Goal: Task Accomplishment & Management: Use online tool/utility

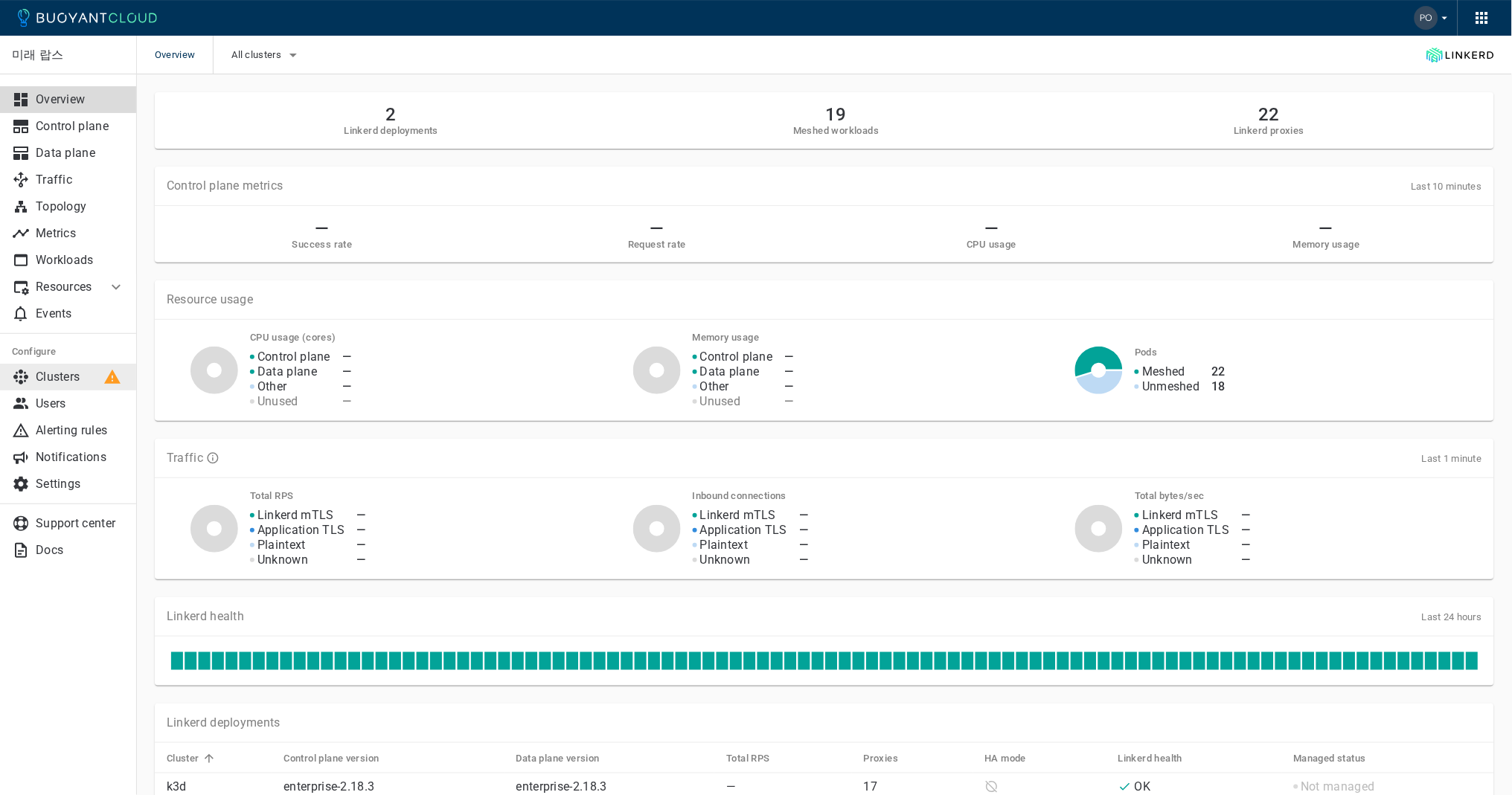
click at [75, 380] on p "Clusters" at bounding box center [80, 377] width 90 height 15
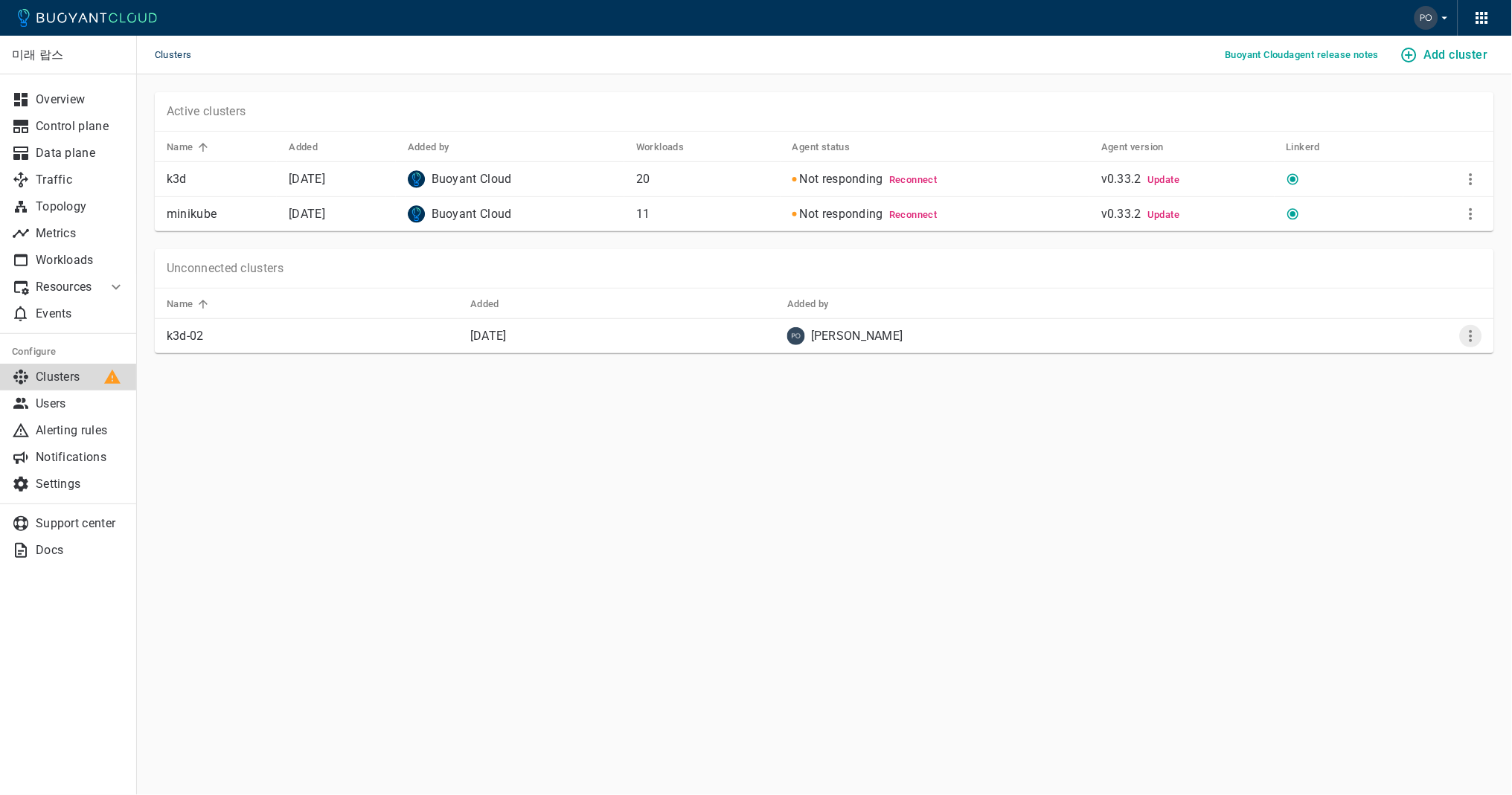
click at [1472, 341] on icon "More" at bounding box center [1471, 336] width 18 height 18
click at [1459, 364] on li "View install instructions" at bounding box center [1421, 374] width 156 height 27
click at [1474, 222] on icon "More" at bounding box center [1471, 214] width 18 height 18
click at [1444, 62] on div at bounding box center [756, 398] width 1512 height 795
click at [1468, 215] on icon "More" at bounding box center [1471, 214] width 18 height 18
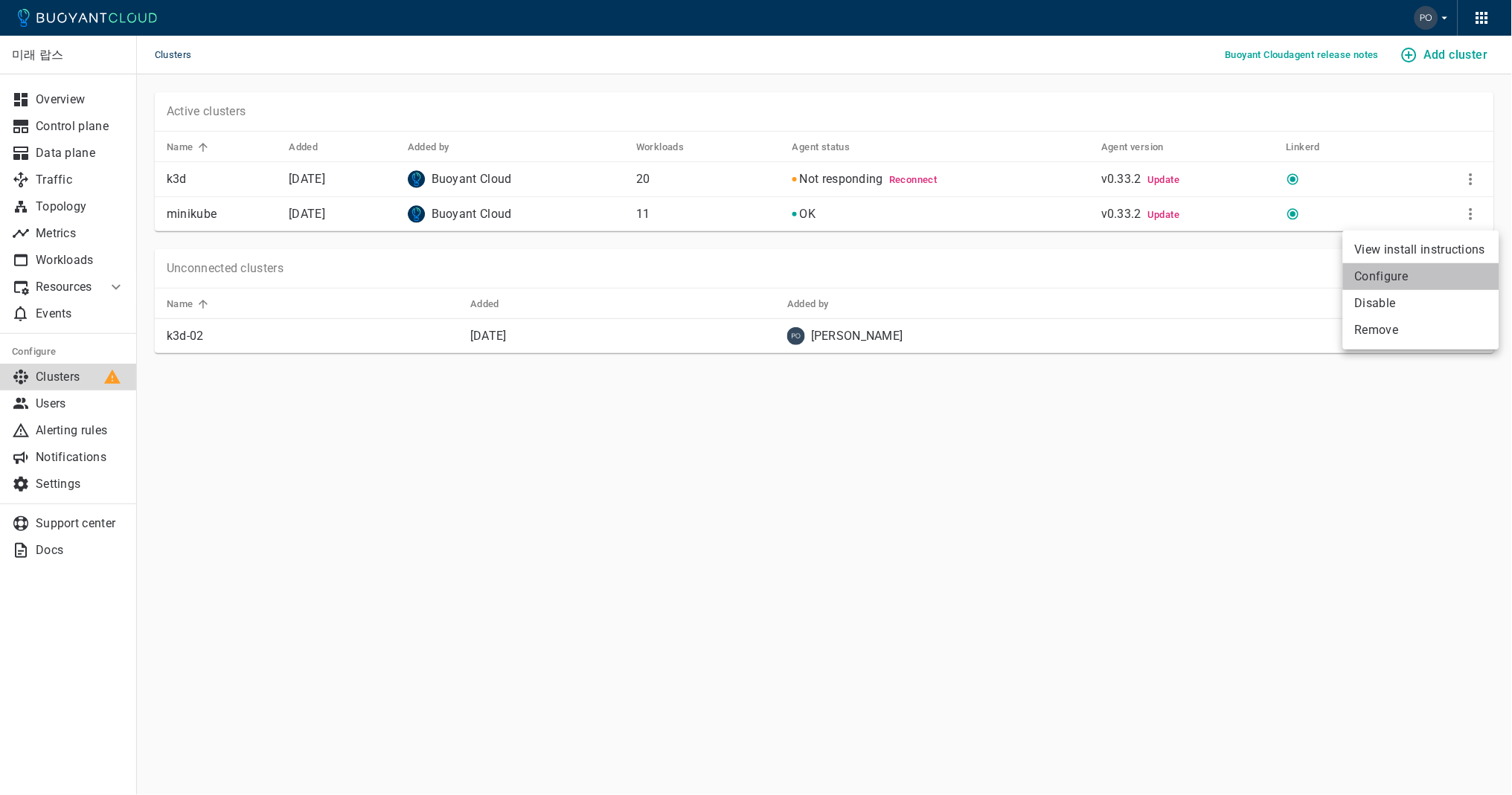
click at [1415, 270] on li "Configure" at bounding box center [1421, 277] width 156 height 27
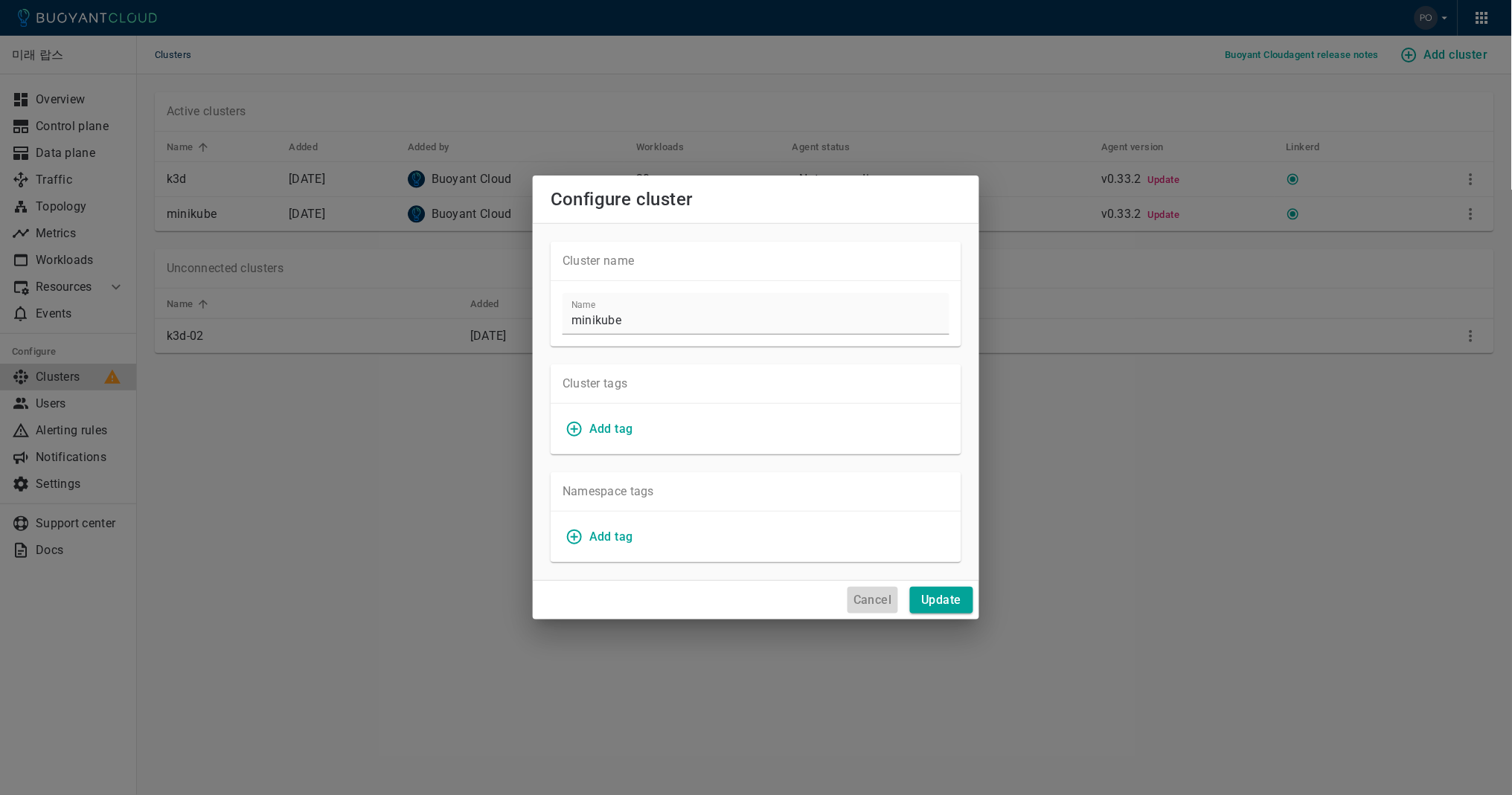
click at [880, 594] on h4 "Cancel" at bounding box center [872, 600] width 38 height 15
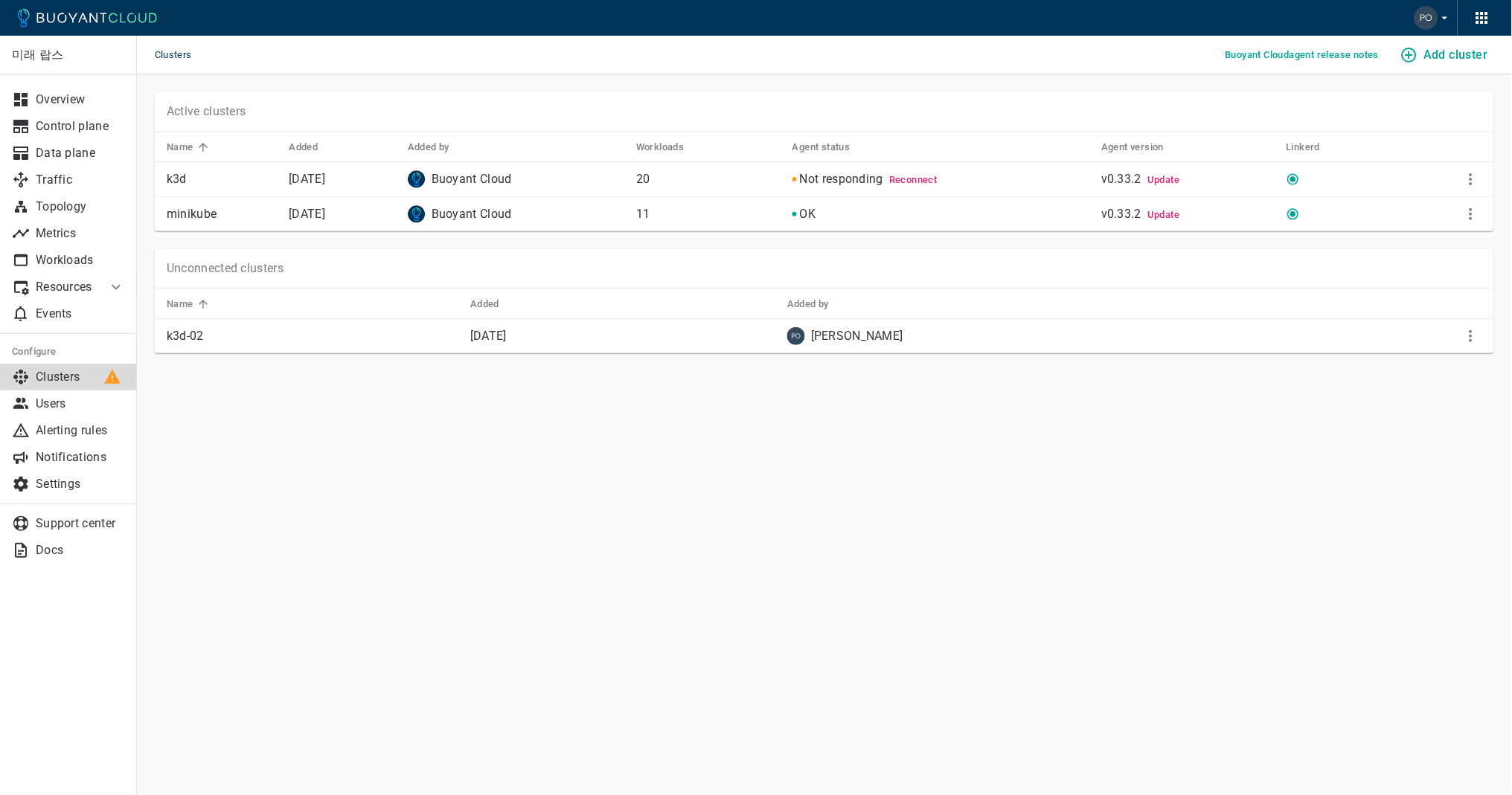
click at [1460, 206] on td at bounding box center [1448, 214] width 91 height 35
click at [1469, 216] on icon "More" at bounding box center [1471, 214] width 18 height 18
click at [1164, 247] on div at bounding box center [756, 398] width 1512 height 795
click at [1167, 217] on span "Update" at bounding box center [1164, 214] width 32 height 11
